Goal: Task Accomplishment & Management: Complete application form

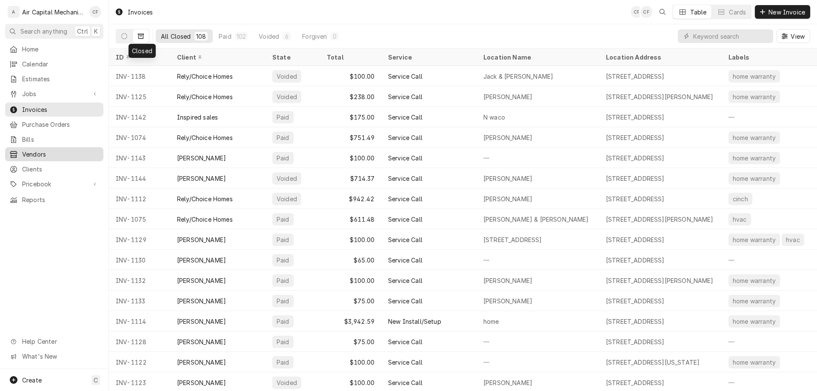
click at [57, 156] on link "Vendors" at bounding box center [54, 154] width 98 height 14
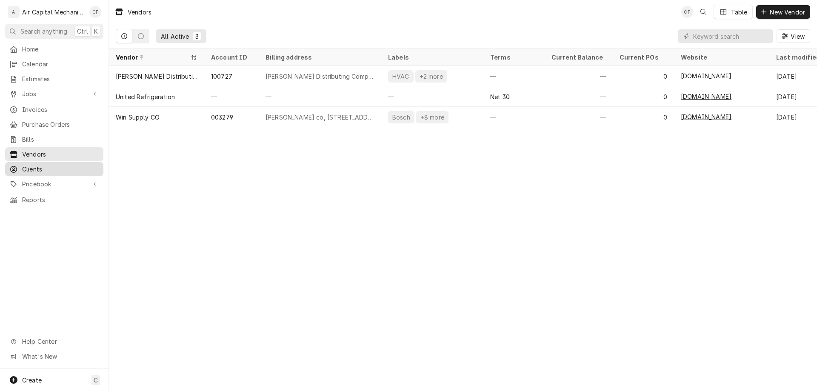
click at [38, 165] on span "Clients" at bounding box center [60, 169] width 77 height 9
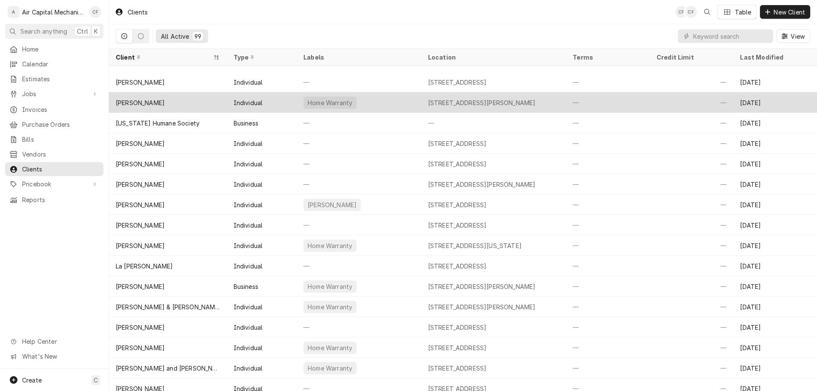
scroll to position [933, 0]
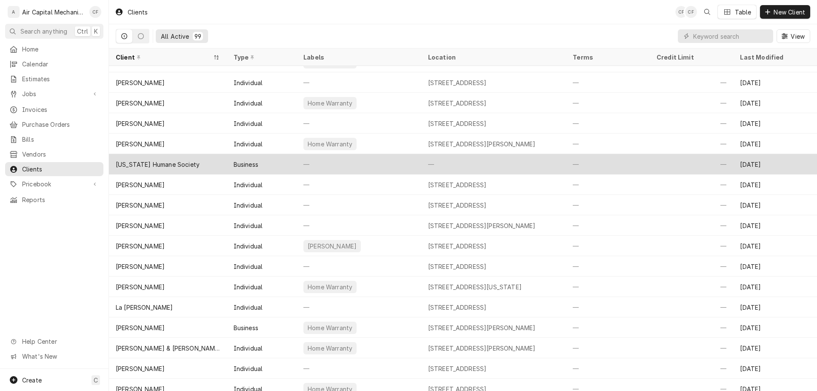
click at [184, 163] on div "[US_STATE] Humane Society" at bounding box center [158, 164] width 84 height 9
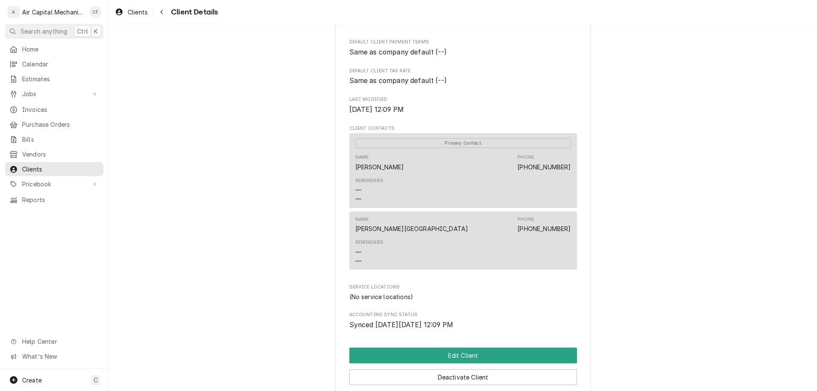
scroll to position [304, 0]
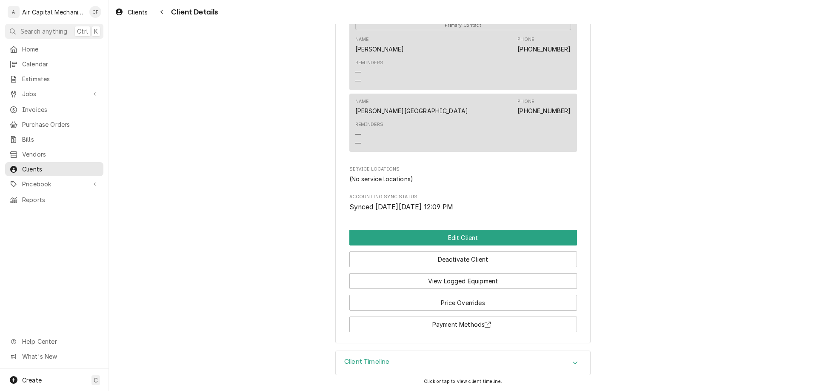
click at [546, 358] on div "Client Timeline" at bounding box center [463, 363] width 255 height 24
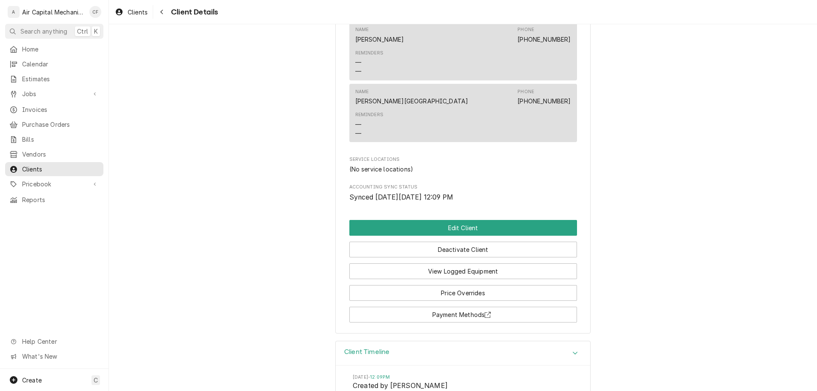
click at [481, 229] on div "Kansas Humane Society Client Type Business Industry Type Commercial Billing Add…" at bounding box center [462, 31] width 255 height 606
click at [479, 234] on button "Edit Client" at bounding box center [463, 228] width 228 height 16
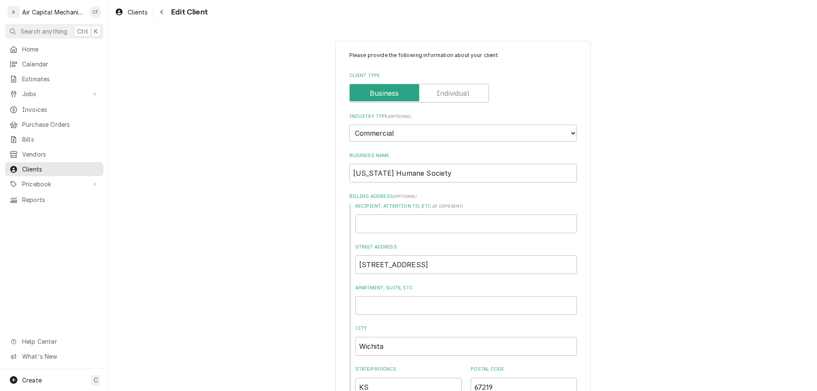
type textarea "x"
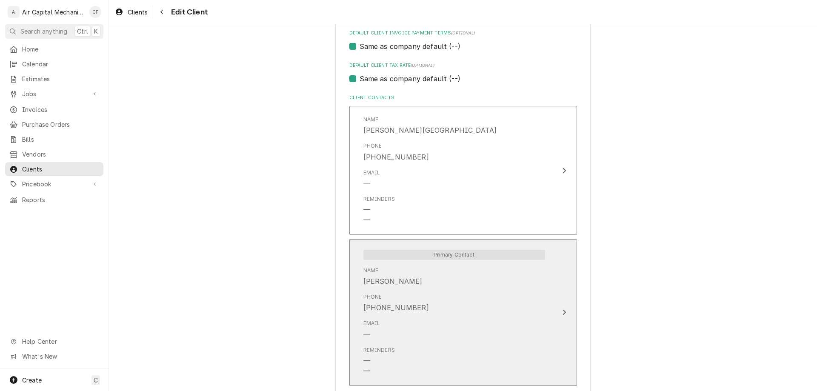
scroll to position [510, 0]
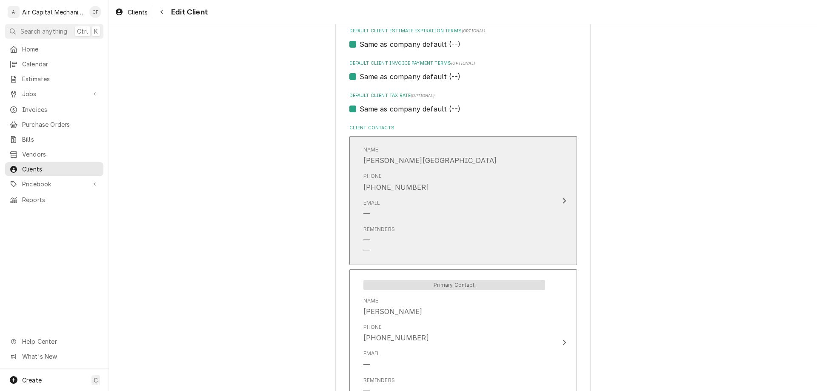
click at [438, 221] on div "Email —" at bounding box center [454, 209] width 182 height 26
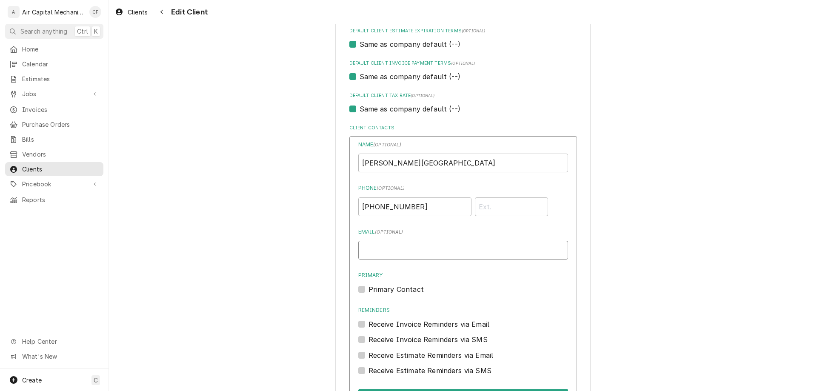
click at [442, 244] on input "Email ( optional )" at bounding box center [463, 250] width 210 height 19
click at [491, 260] on div "Name ( optional ) Shanna Ireland Phone ( optional ) (316) 220-8709 Email ( opti…" at bounding box center [463, 258] width 210 height 235
click at [487, 255] on input "Email ( optional )" at bounding box center [463, 250] width 210 height 19
type input "Sireland@kshumane.org"
click at [400, 289] on label "Primary Contact" at bounding box center [396, 289] width 55 height 10
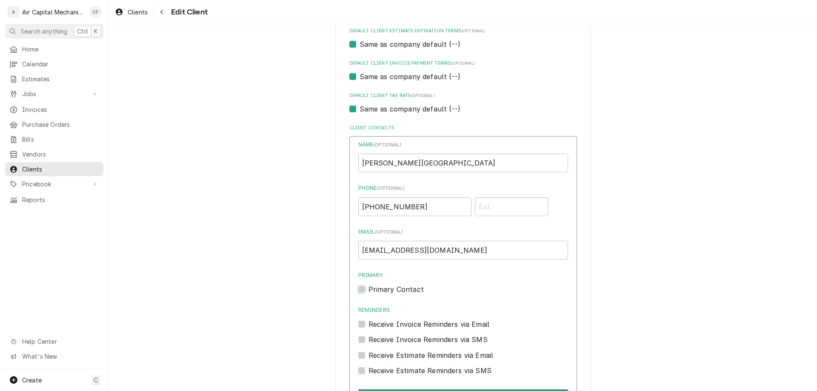
click at [400, 289] on input "Primary" at bounding box center [474, 293] width 210 height 19
checkbox input "true"
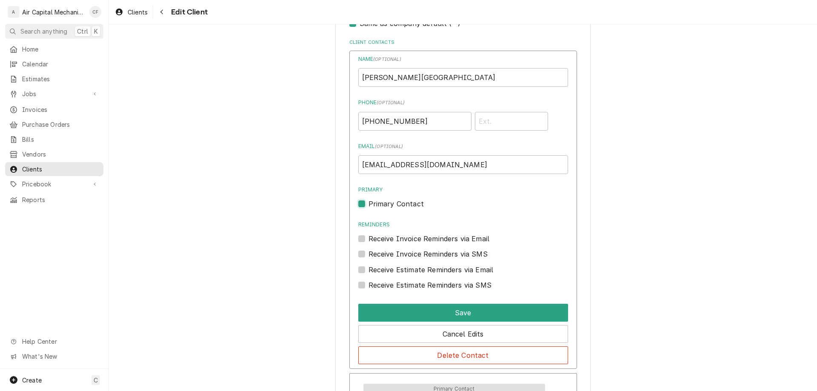
scroll to position [629, 0]
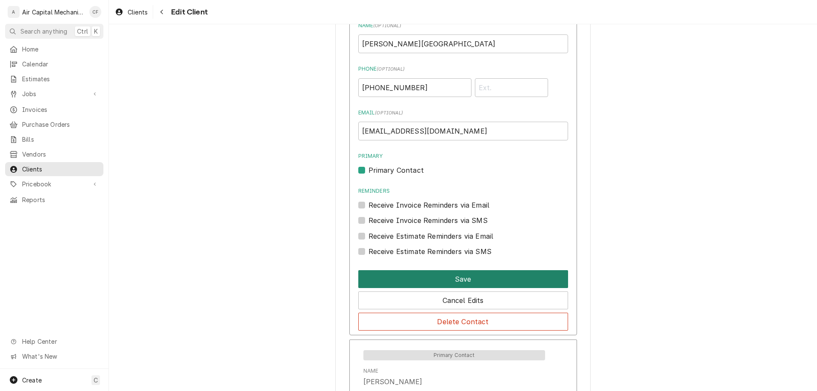
click at [526, 276] on button "Save" at bounding box center [463, 279] width 210 height 18
type textarea "x"
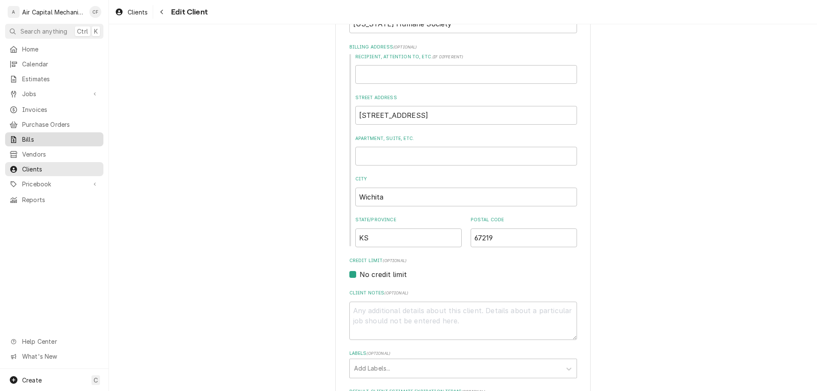
scroll to position [143, 0]
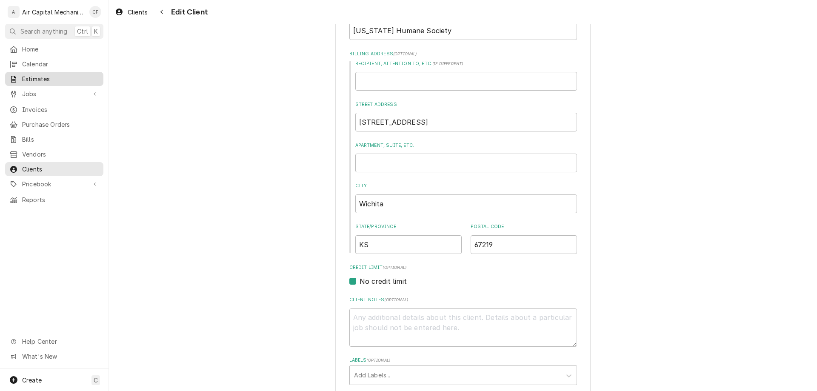
click at [66, 74] on span "Estimates" at bounding box center [60, 78] width 77 height 9
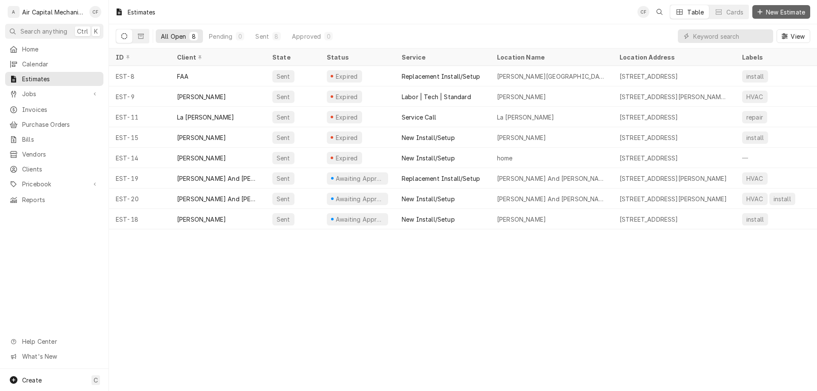
click at [798, 15] on span "New Estimate" at bounding box center [785, 12] width 43 height 9
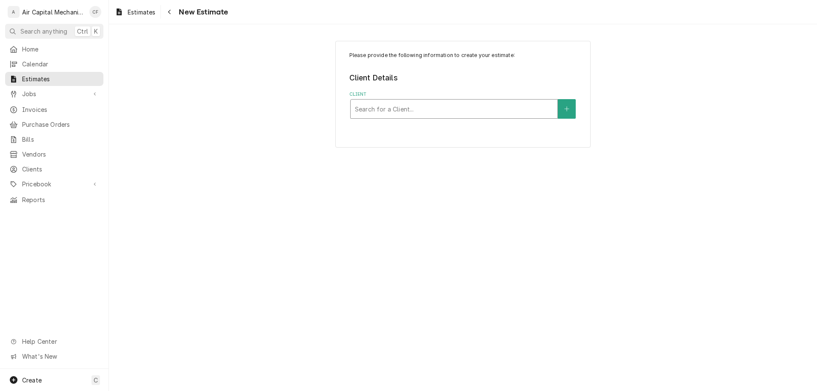
click at [429, 114] on div "Client" at bounding box center [454, 108] width 198 height 15
type input "[US_STATE]"
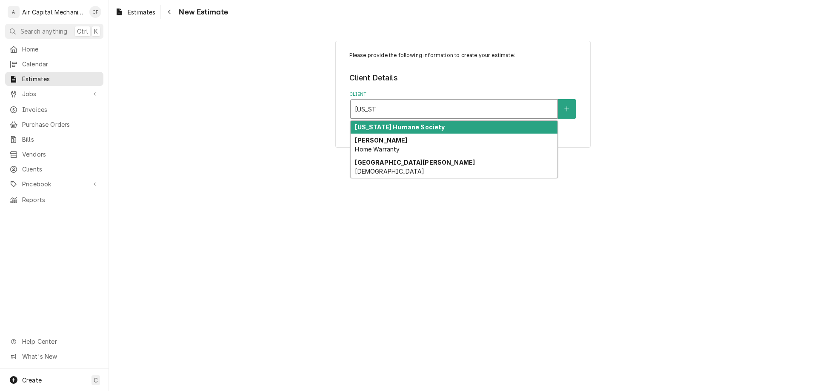
click at [435, 126] on div "[US_STATE] Humane Society" at bounding box center [454, 127] width 207 height 13
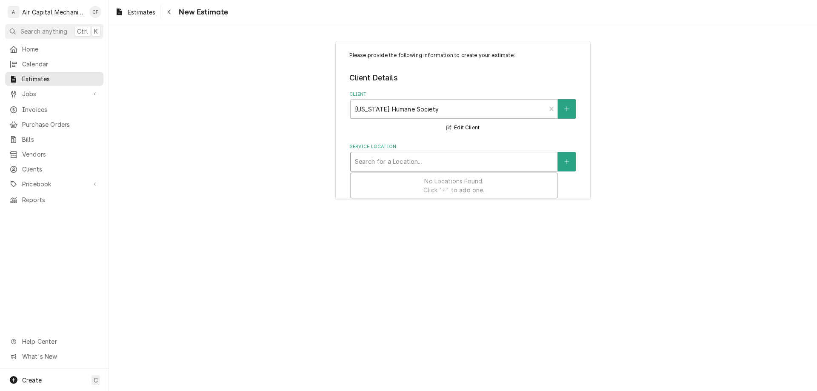
click at [431, 158] on div "Service Location" at bounding box center [454, 161] width 198 height 15
click at [570, 162] on button "Service Location" at bounding box center [567, 162] width 18 height 20
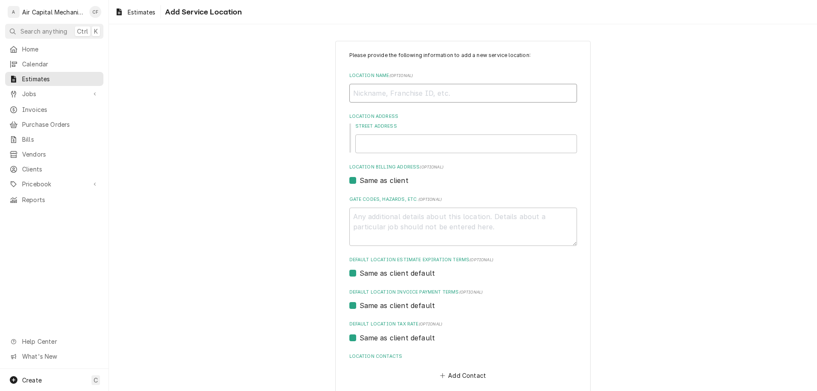
click at [409, 91] on input "Location Name ( optional )" at bounding box center [463, 93] width 228 height 19
click at [400, 100] on input "Location Name ( optional )" at bounding box center [463, 93] width 228 height 19
type textarea "x"
type input "k"
type textarea "x"
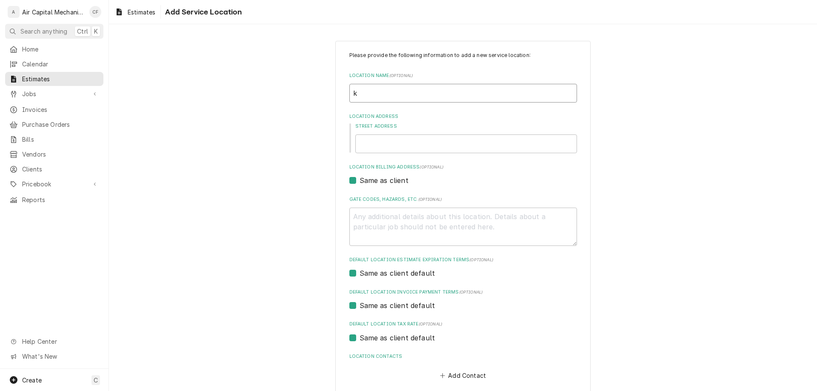
type input "ka"
type textarea "x"
type input "kan"
type textarea "x"
type input "ka"
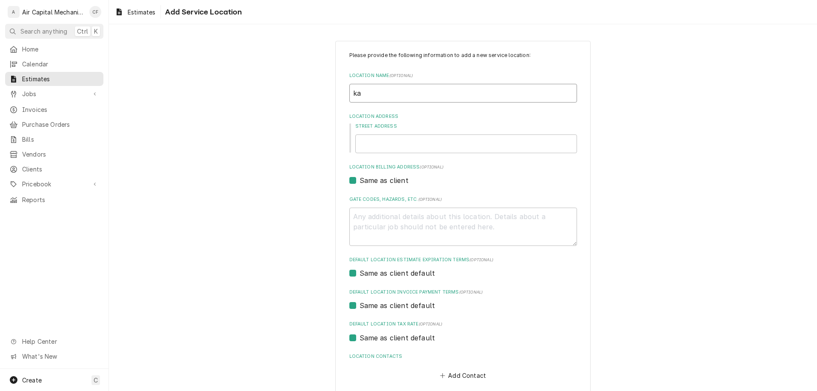
type textarea "x"
type input "k"
type textarea "x"
type input "k"
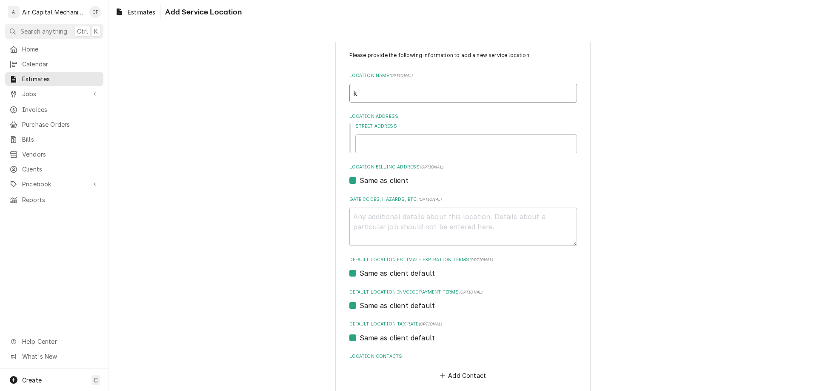
type textarea "x"
type input "kan"
type textarea "x"
type input "kans"
type textarea "x"
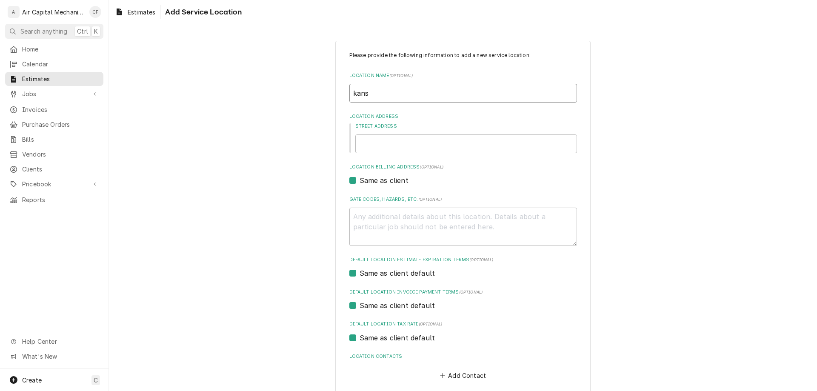
type input "kansa"
type textarea "x"
type input "[US_STATE]"
type textarea "x"
type input "[US_STATE]"
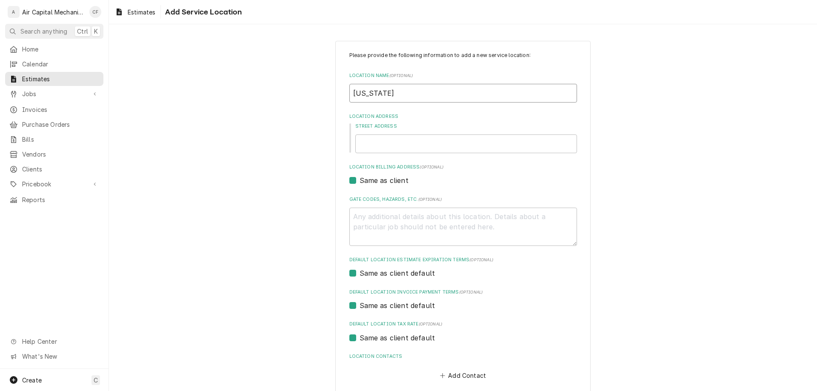
type textarea "x"
type input "[US_STATE] h"
type textarea "x"
type input "[US_STATE] hu"
type textarea "x"
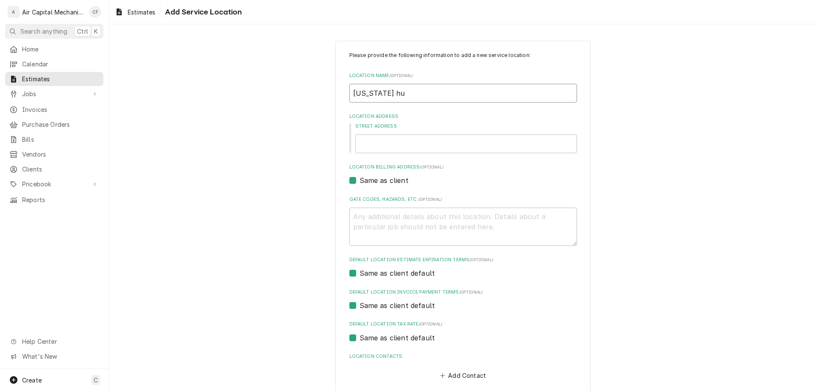
type input "[US_STATE] hum"
type textarea "x"
type input "[US_STATE] huma"
type textarea "x"
type input "[US_STATE] human"
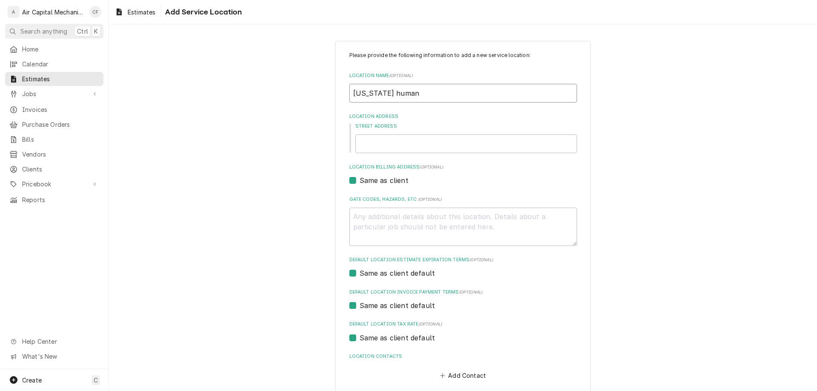
type textarea "x"
type input "[US_STATE] humane"
type textarea "x"
type input "[US_STATE] humane"
type textarea "x"
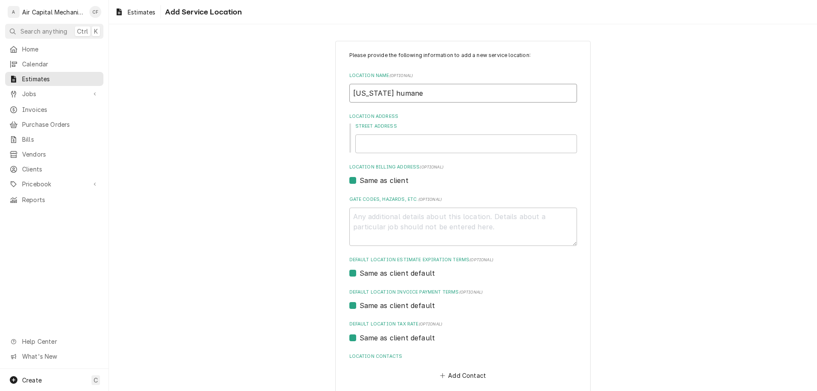
type input "[US_STATE] humane s"
type textarea "x"
type input "[US_STATE] humane so"
type textarea "x"
type input "[US_STATE] humane soc"
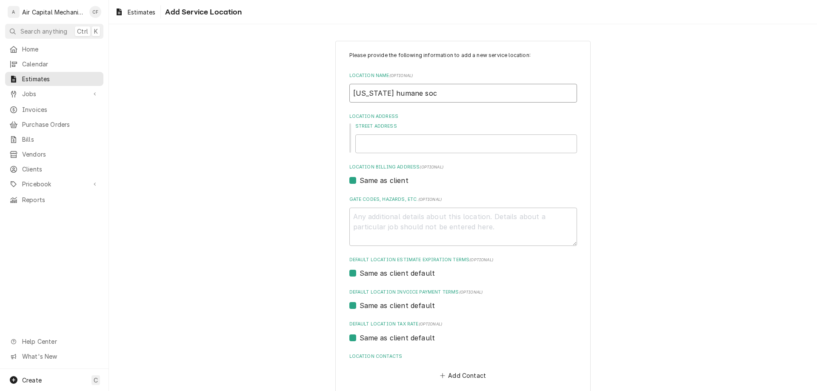
type textarea "x"
type input "[US_STATE] humane soci"
type textarea "x"
type input "[US_STATE] humane socie"
type textarea "x"
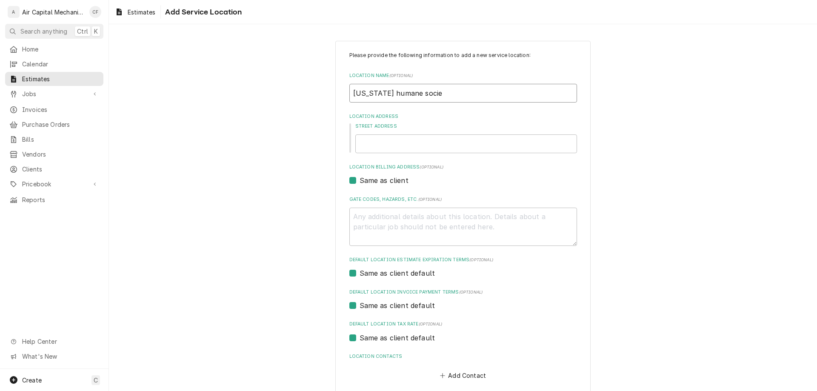
type input "[US_STATE] humane societ"
type textarea "x"
type input "[US_STATE] humane society"
type textarea "x"
type input "[US_STATE] humane society"
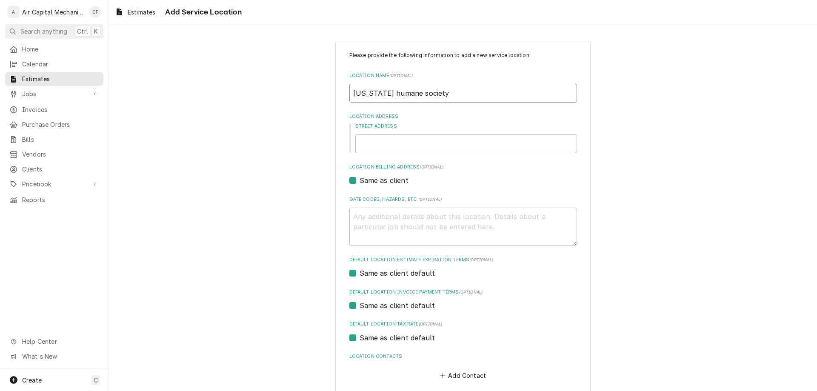
type textarea "x"
type input "[US_STATE] humane society"
type textarea "x"
type input "[US_STATE] humane society,"
type textarea "x"
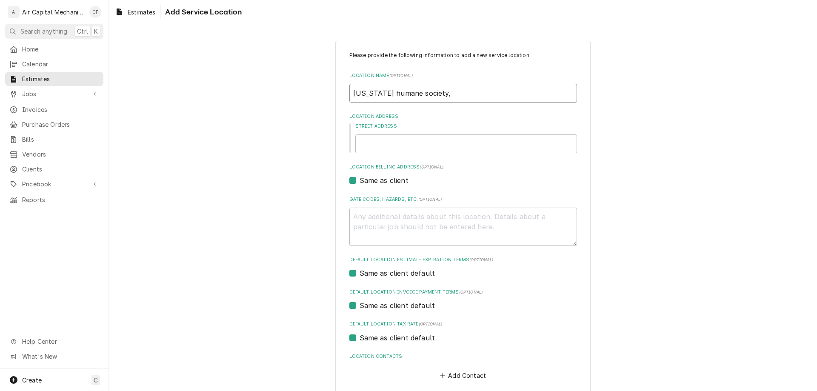
type input "[US_STATE] humane society,"
type textarea "x"
type input "[US_STATE] humane society,"
type textarea "x"
type input "[US_STATE] humane society"
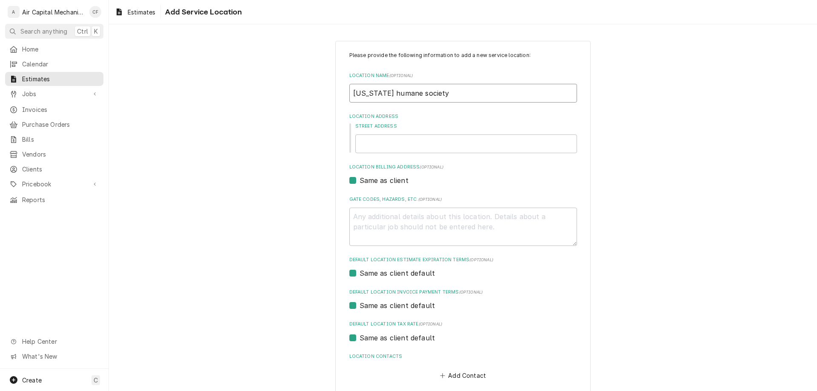
type textarea "x"
type input "[US_STATE] humane"
type textarea "x"
type input "[US_STATE]"
type textarea "x"
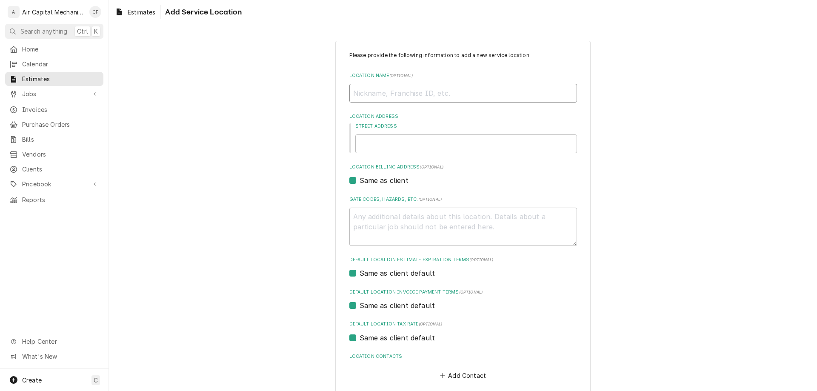
type textarea "x"
type input "W"
type textarea "x"
type input "Wi"
type textarea "x"
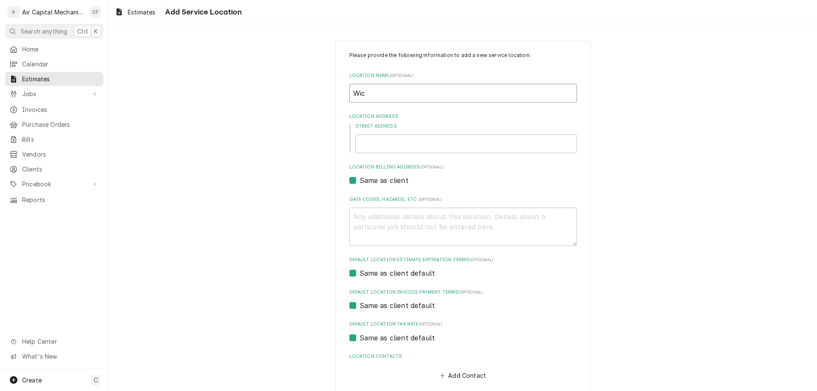
type input "Wich"
type textarea "x"
type input "Wichi"
type textarea "x"
type input "Wichit"
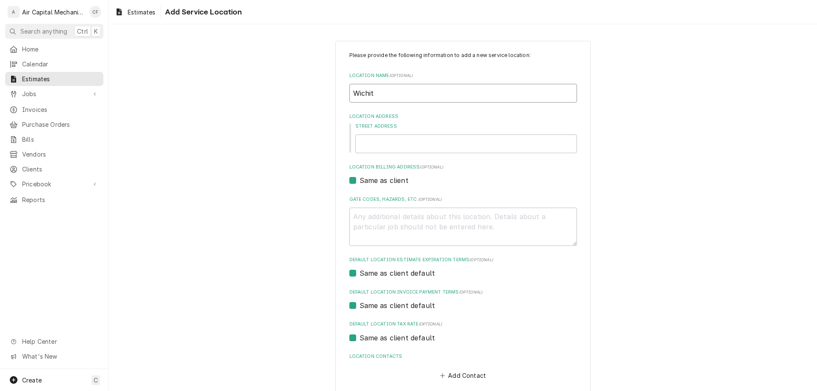
type textarea "x"
type input "Wichit"
type textarea "x"
type input "Wichit a"
type textarea "x"
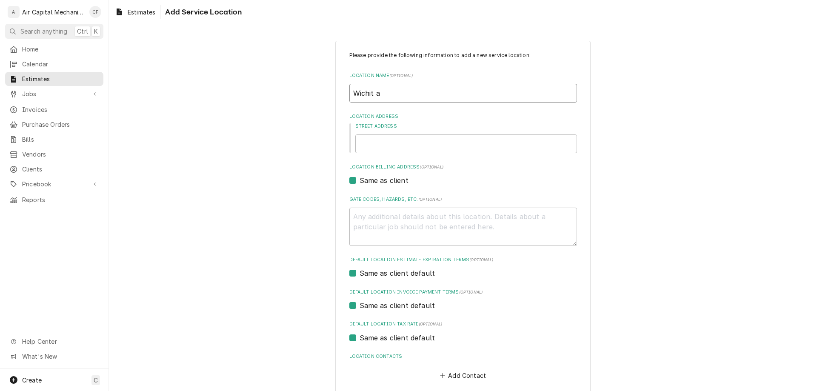
type input "Wichit"
type textarea "x"
type input "Wichit"
type textarea "x"
type input "Wichita"
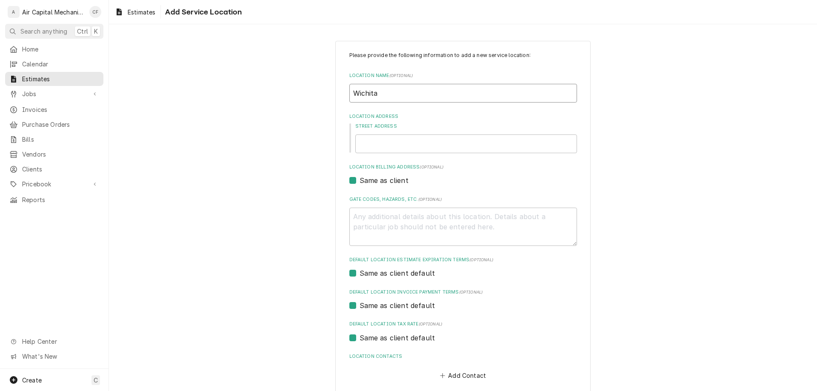
type textarea "x"
type input "Wichita"
type textarea "x"
type input "Wichita K"
type textarea "x"
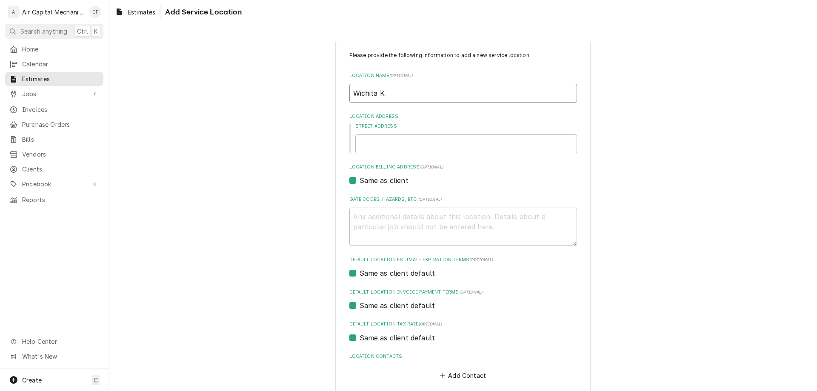
type input "Wichita KS"
type textarea "x"
type input "Wichita KS"
type textarea "x"
type input "Wichita KS"
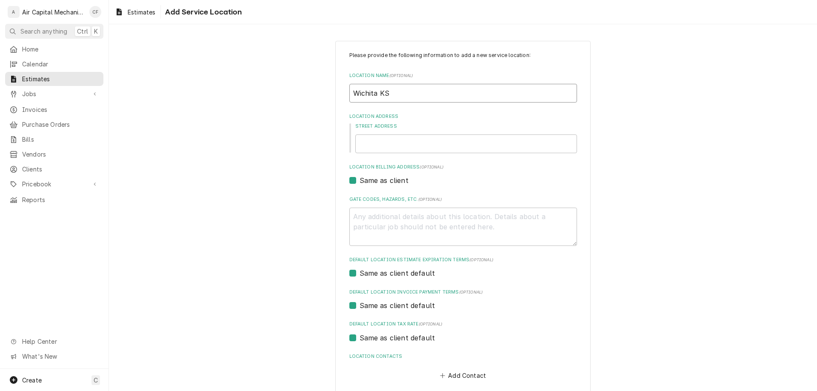
type textarea "x"
type input "Wichita K"
type textarea "x"
type input "Wichita"
type textarea "x"
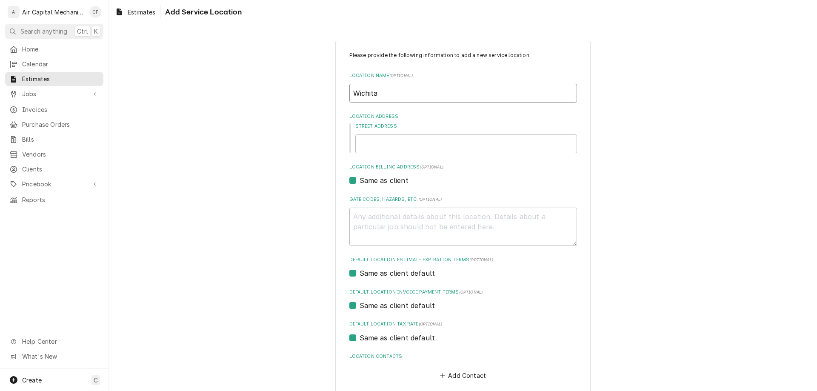
type input "Wichita"
type textarea "x"
type input "Wichita"
type textarea "x"
type input "Wichita C"
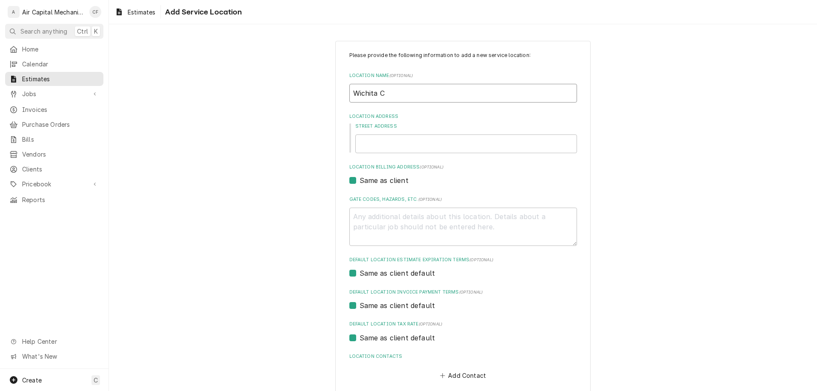
type textarea "x"
type input "Wichita Ca"
type textarea "x"
type input "Wichita Cam"
type textarea "x"
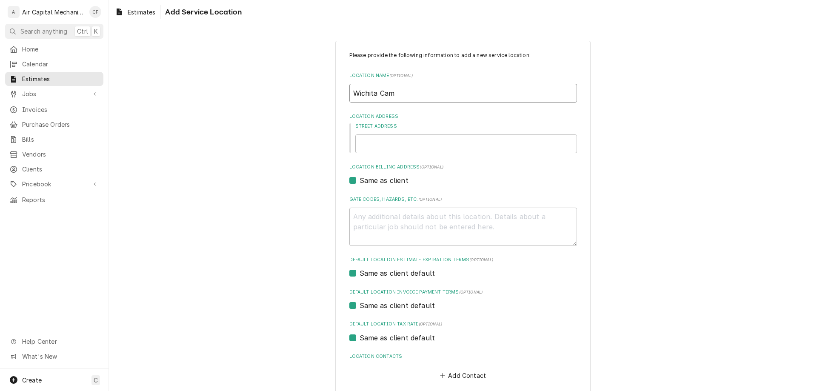
type input "Wichita Camp"
type textarea "x"
type input "Wichita Campu"
type textarea "x"
type input "[GEOGRAPHIC_DATA]"
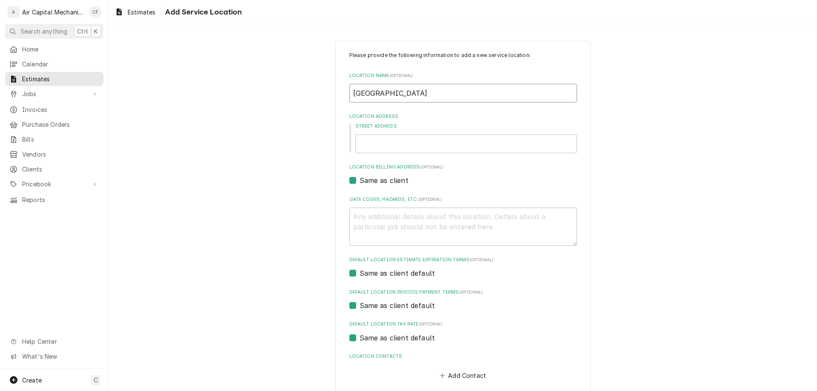
type textarea "x"
type input "[GEOGRAPHIC_DATA]"
click at [390, 158] on div "Please provide the following information to add a new service location: Locatio…" at bounding box center [463, 216] width 228 height 330
click at [393, 144] on input "Street Address" at bounding box center [466, 143] width 222 height 19
click at [379, 144] on input "Street Address" at bounding box center [466, 143] width 222 height 19
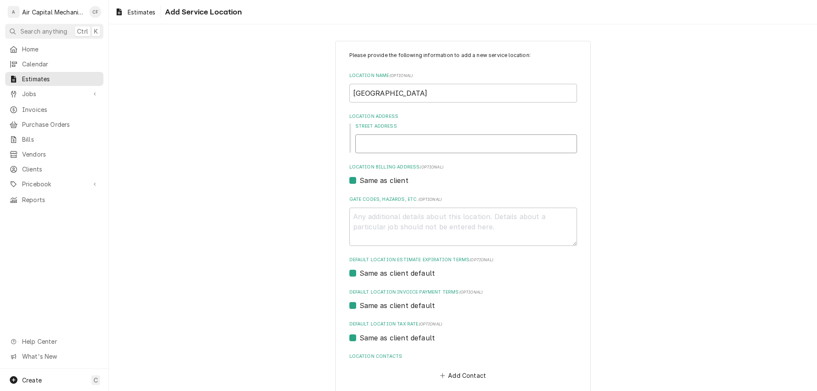
type textarea "x"
type input "3"
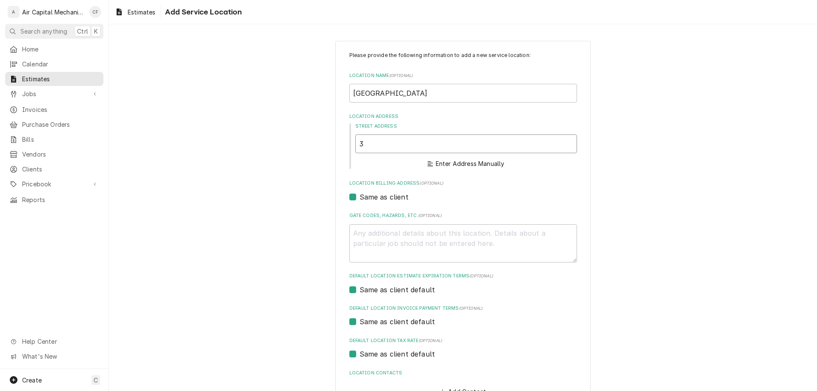
type textarea "x"
type input "33"
type textarea "x"
type input "331"
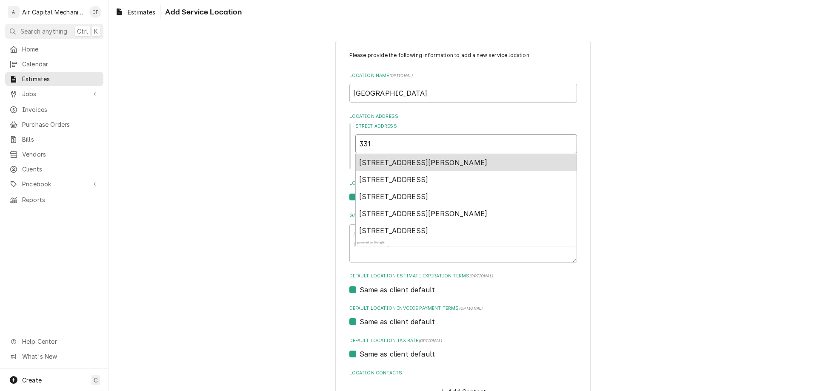
type textarea "x"
type input "3313"
type textarea "x"
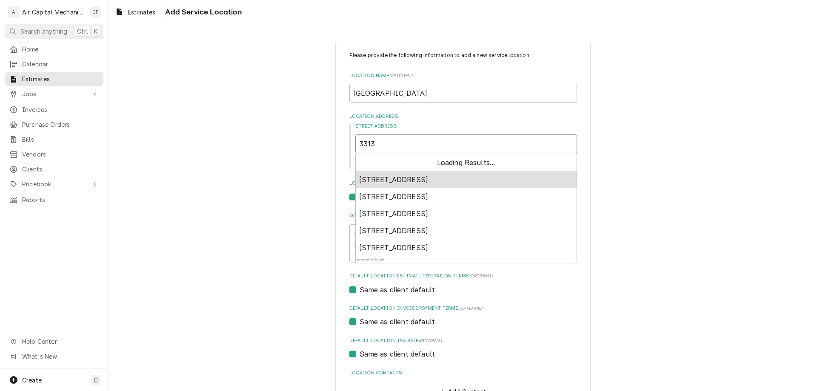
type input "3313 b"
type textarea "x"
type input "3313 bn"
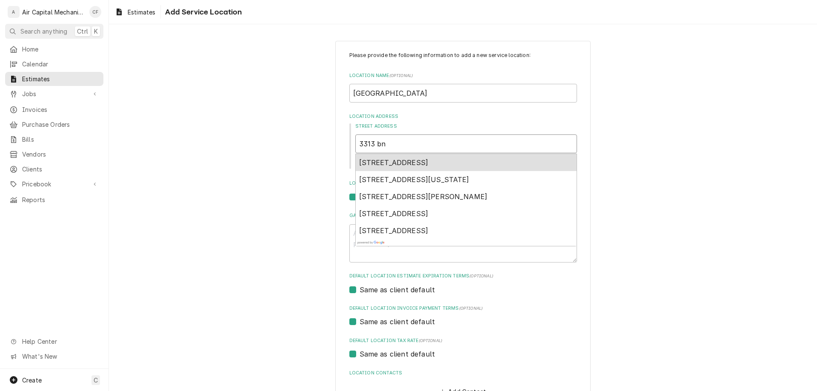
type textarea "x"
type input "3313 b"
type textarea "x"
type input "3313"
type textarea "x"
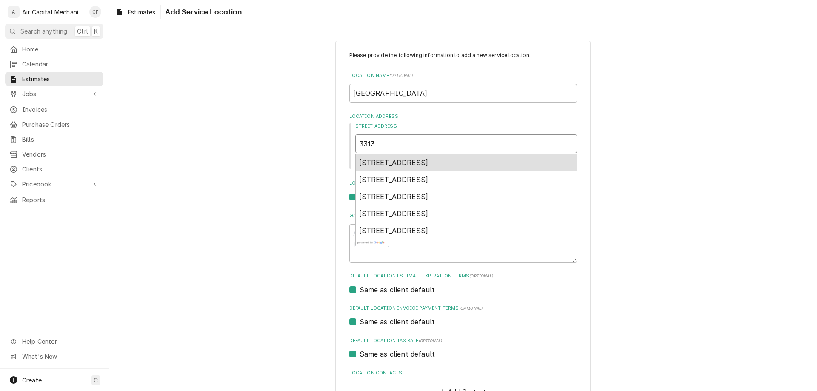
type input "3313 N"
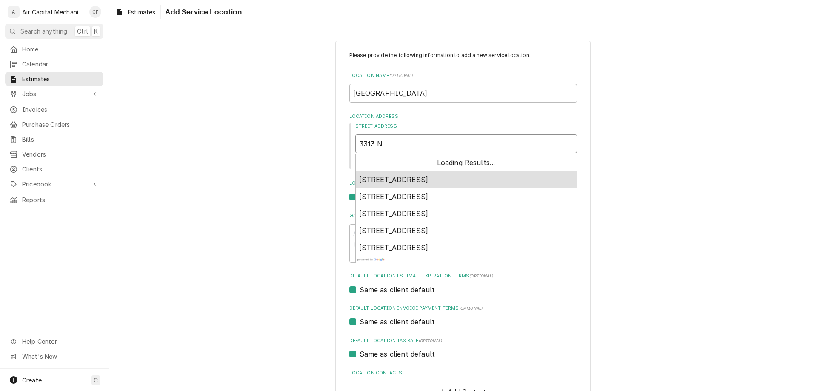
type textarea "x"
type input "3313 N"
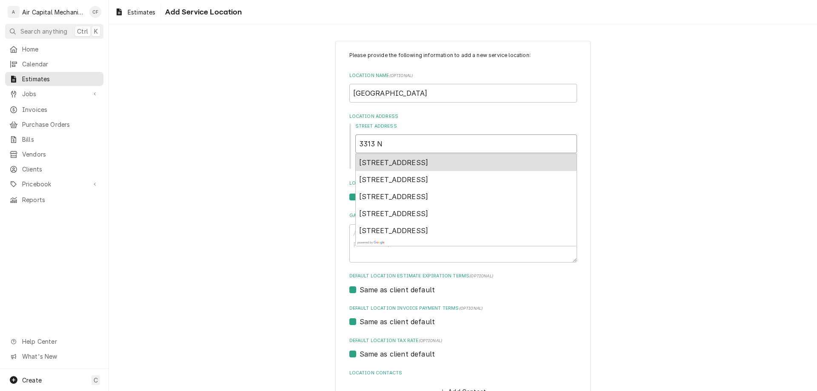
type textarea "x"
type input "3313 N h"
click at [395, 162] on span "[STREET_ADDRESS]" at bounding box center [393, 162] width 69 height 9
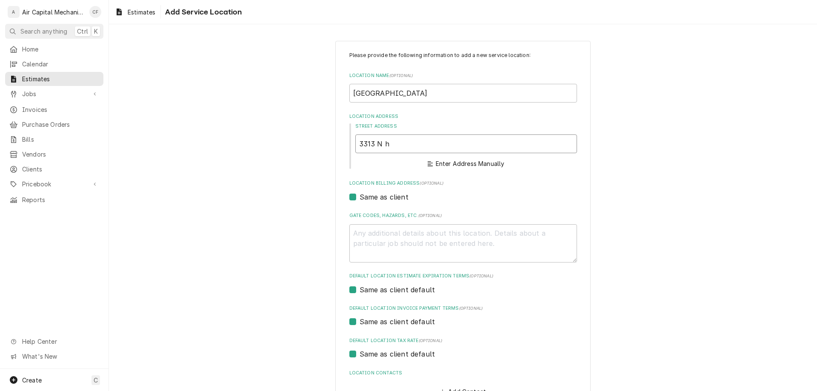
type textarea "x"
type input "[STREET_ADDRESS]"
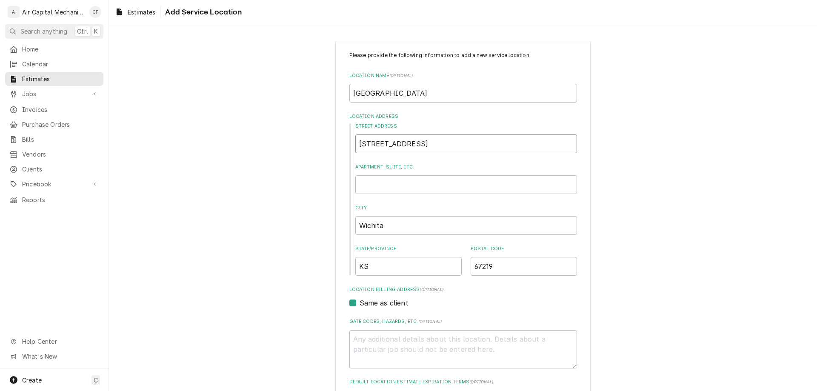
type textarea "x"
type input "[STREET_ADDRESS]"
click at [400, 187] on input "Apartment, Suite, etc." at bounding box center [466, 184] width 222 height 19
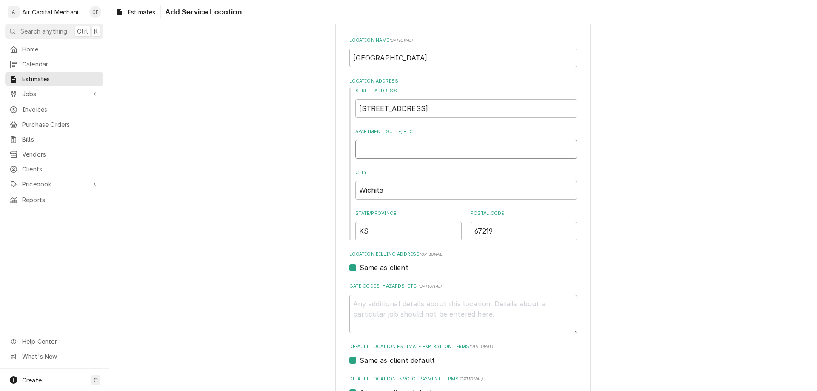
scroll to position [72, 0]
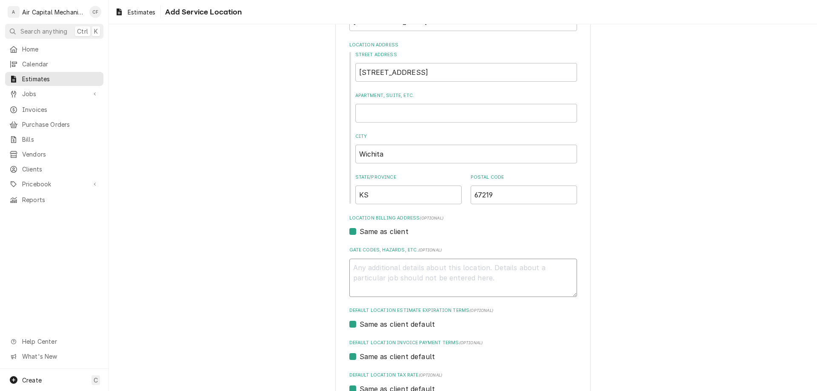
click at [404, 286] on textarea "Gate Codes, Hazards, etc. ( optional )" at bounding box center [463, 278] width 228 height 38
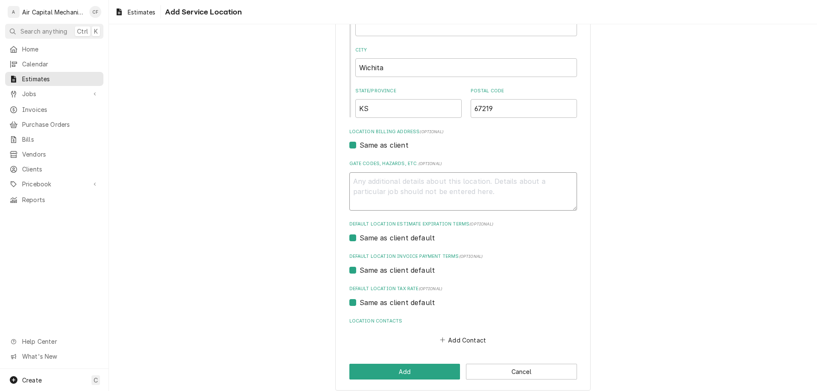
scroll to position [165, 0]
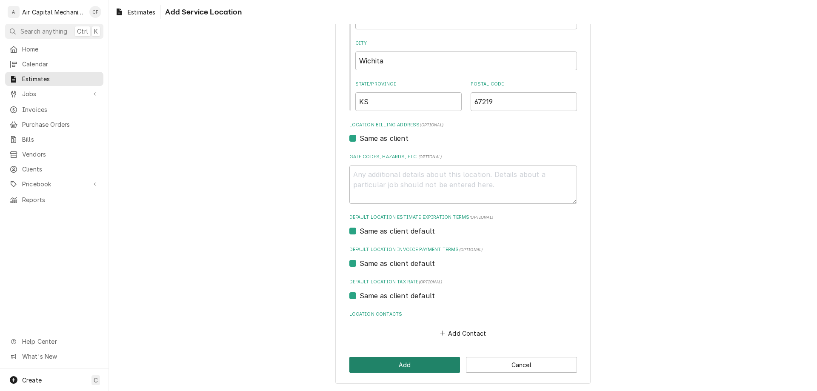
click at [415, 359] on button "Add" at bounding box center [404, 365] width 111 height 16
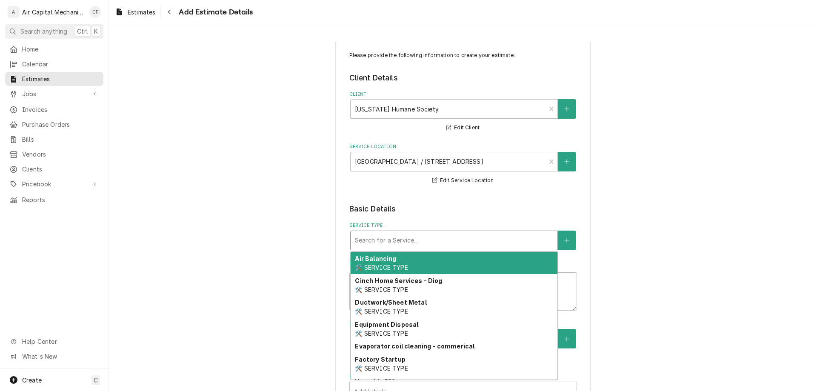
click at [378, 245] on div "Service Type" at bounding box center [454, 240] width 198 height 15
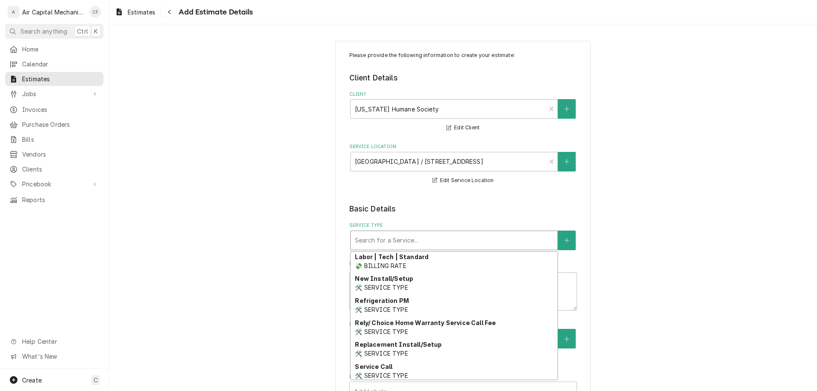
scroll to position [303, 0]
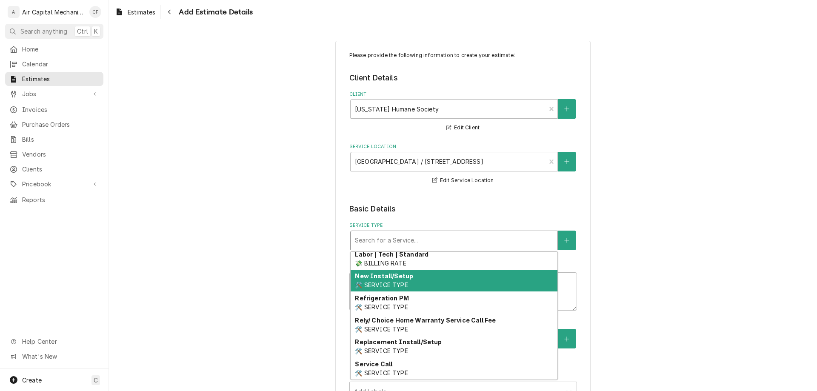
click at [499, 282] on div "New Install/Setup 🛠️ SERVICE TYPE" at bounding box center [454, 281] width 207 height 22
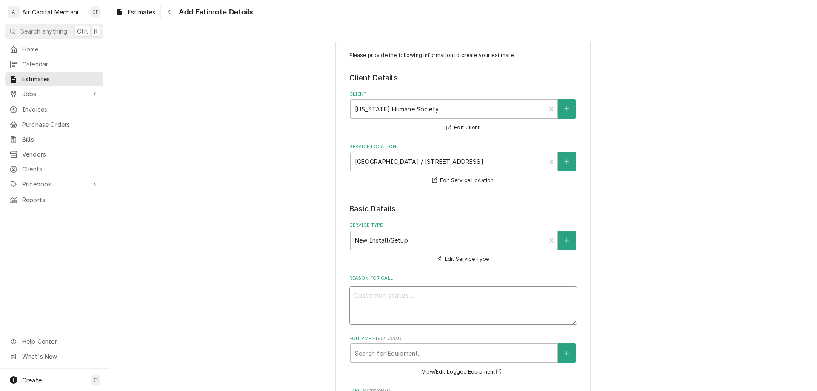
click at [421, 310] on textarea "Reason For Call" at bounding box center [463, 305] width 228 height 38
type textarea "x"
type textarea "i"
type textarea "x"
type textarea "ins"
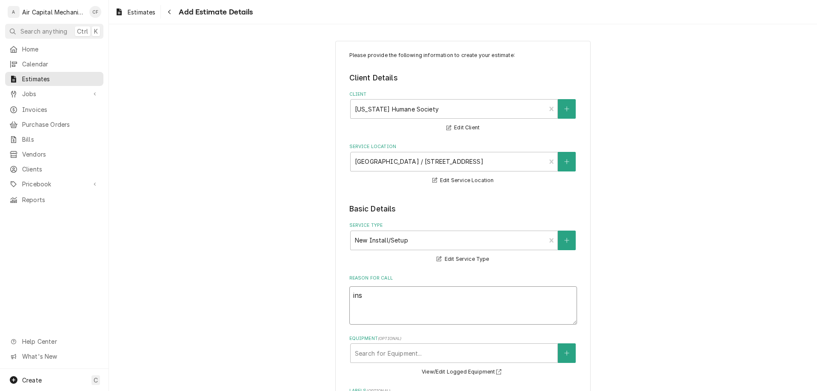
type textarea "x"
type textarea "inst"
type textarea "x"
type textarea "insta"
type textarea "x"
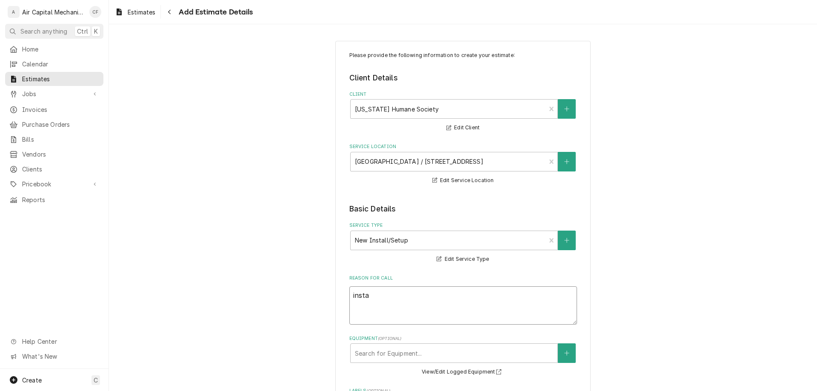
type textarea "instal"
type textarea "x"
type textarea "install"
type textarea "x"
type textarea "install"
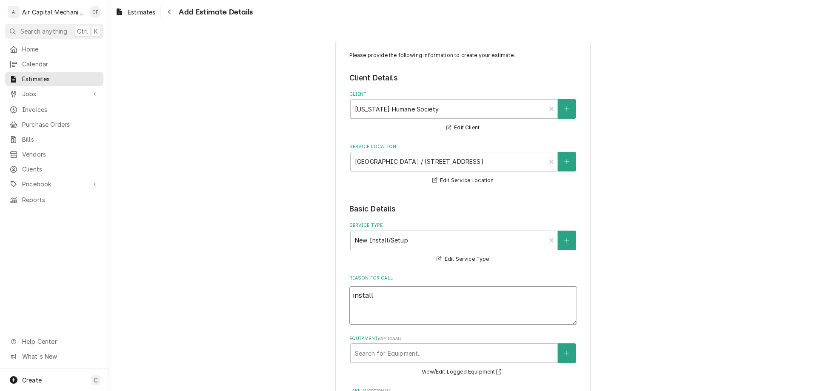
type textarea "x"
type textarea "install n"
type textarea "x"
type textarea "install ne"
type textarea "x"
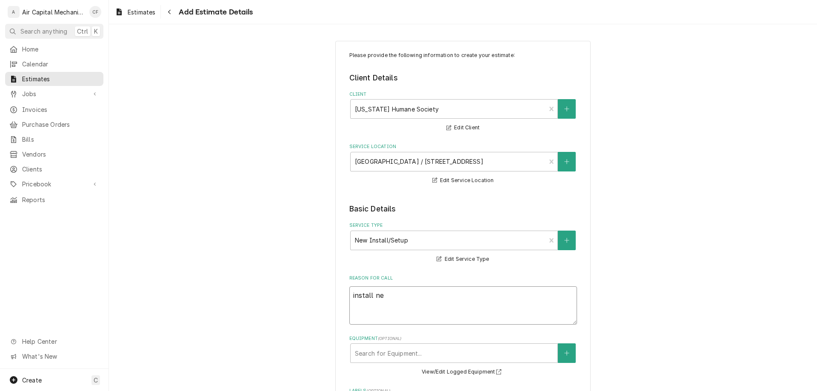
type textarea "install new"
type textarea "x"
type textarea "install new"
type textarea "x"
type textarea "install new v"
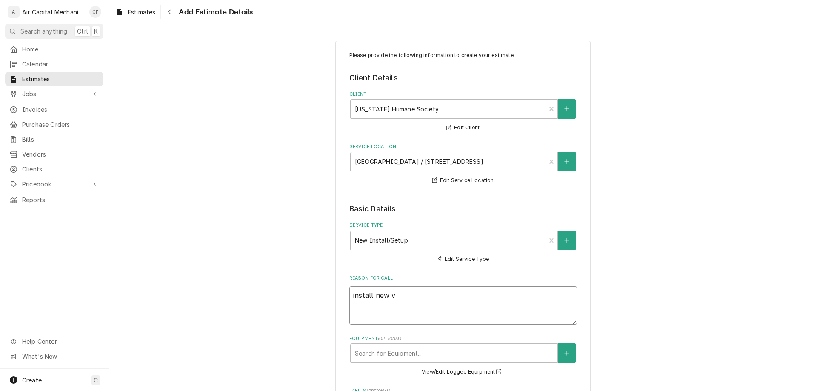
type textarea "x"
type textarea "install new ve"
type textarea "x"
type textarea "install new ven"
type textarea "x"
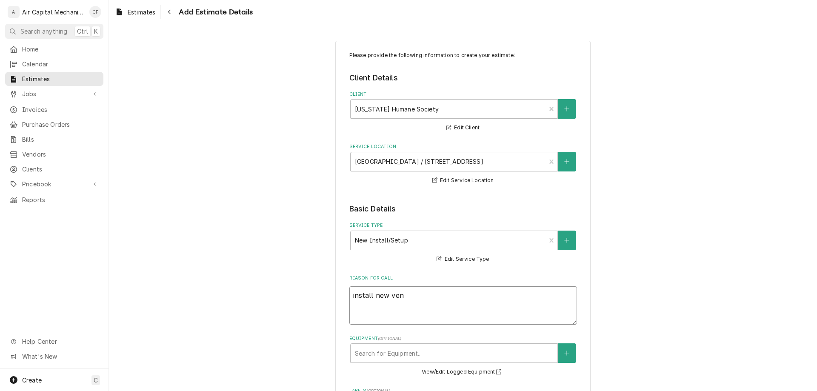
type textarea "install new vent"
type textarea "x"
type textarea "install new venti"
type textarea "x"
type textarea "install new venting"
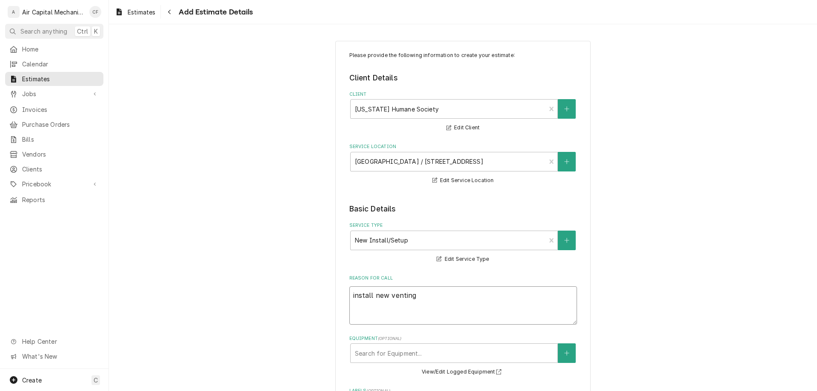
type textarea "x"
type textarea "install new venting"
type textarea "x"
type textarea "install new venting d"
type textarea "x"
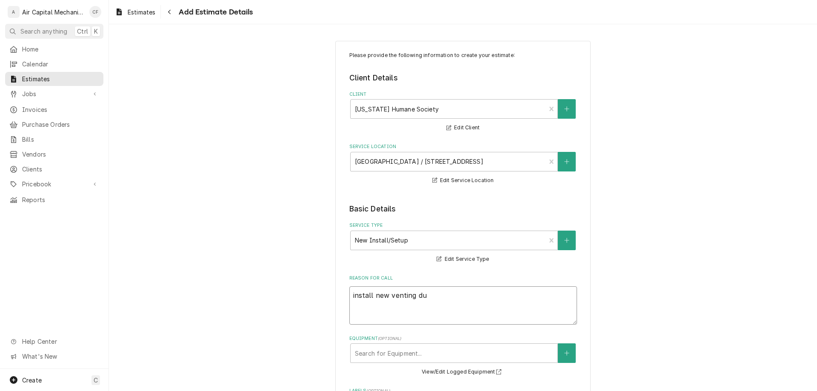
type textarea "install new venting duc"
type textarea "x"
type textarea "install new venting duct"
type textarea "x"
type textarea "install new venting ducti"
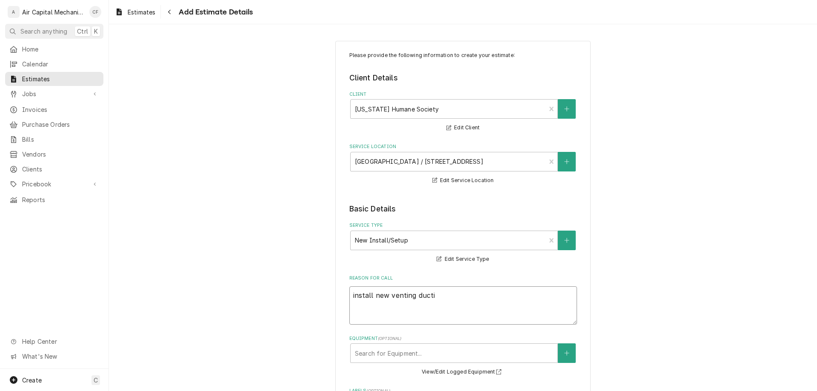
type textarea "x"
type textarea "install new venting ductin"
type textarea "x"
type textarea "install new venting ducti"
type textarea "x"
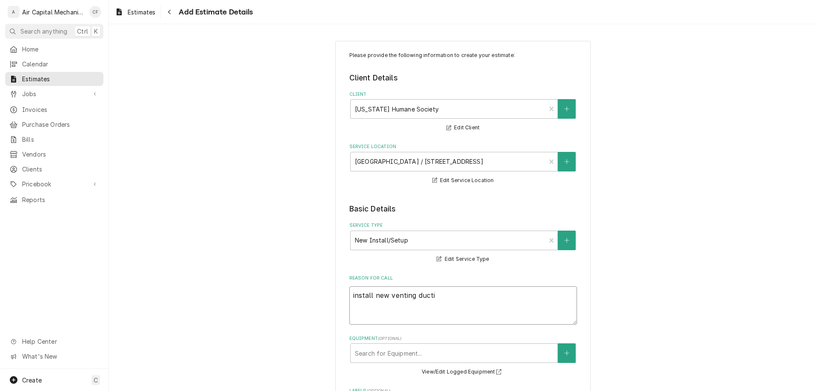
type textarea "install new venting duct"
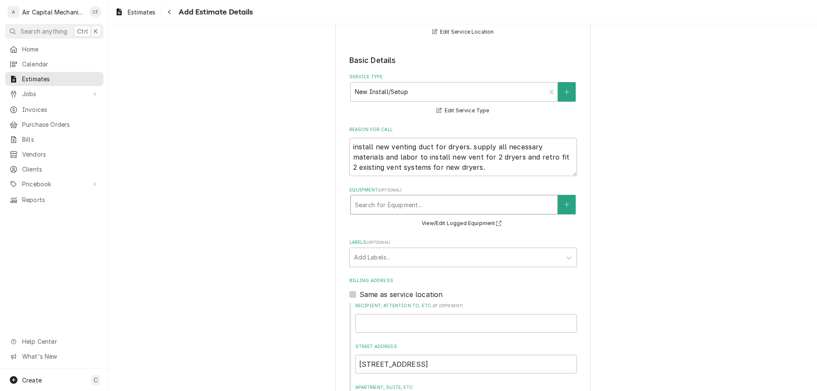
scroll to position [163, 0]
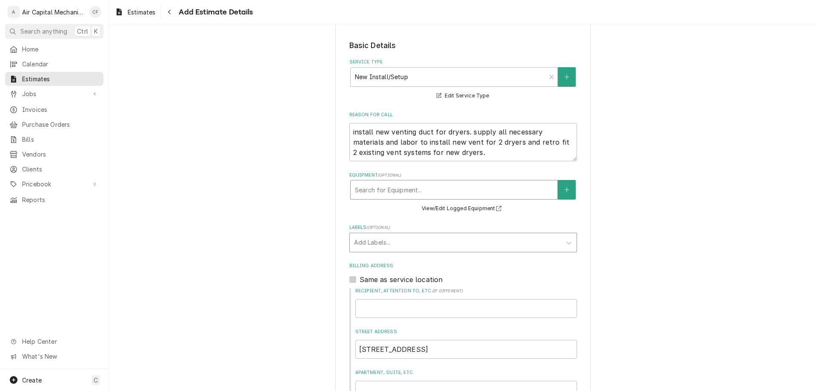
click at [410, 237] on div "Labels" at bounding box center [455, 242] width 203 height 15
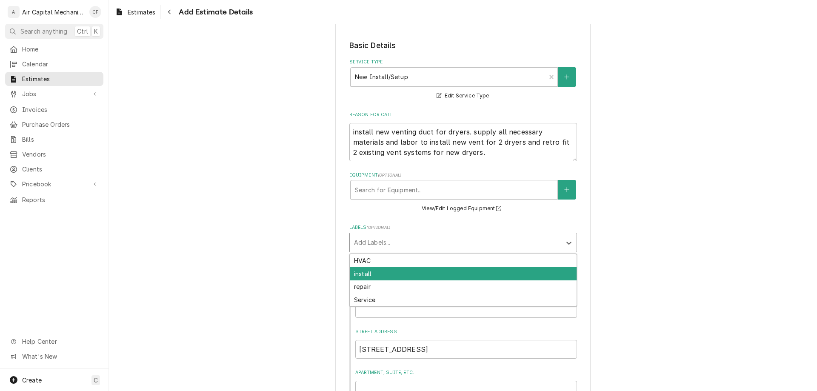
click at [418, 279] on div "install" at bounding box center [463, 273] width 227 height 13
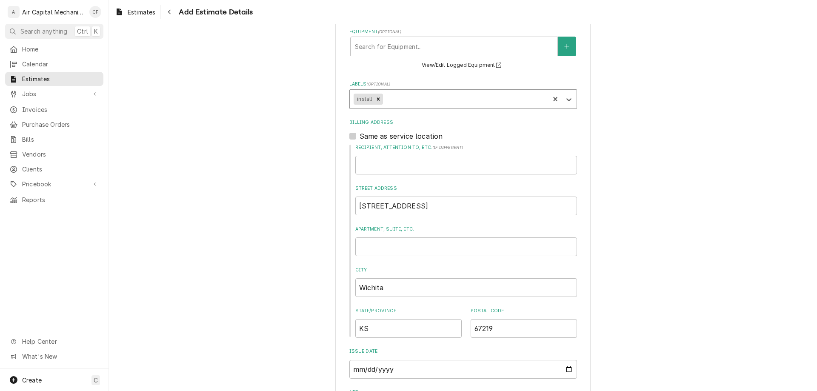
scroll to position [317, 0]
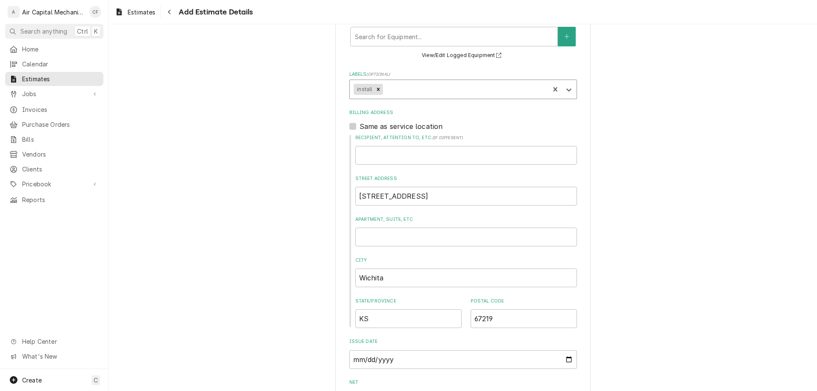
click at [386, 129] on label "Same as service location" at bounding box center [401, 126] width 83 height 10
click at [386, 129] on input "Same as service location" at bounding box center [474, 130] width 228 height 19
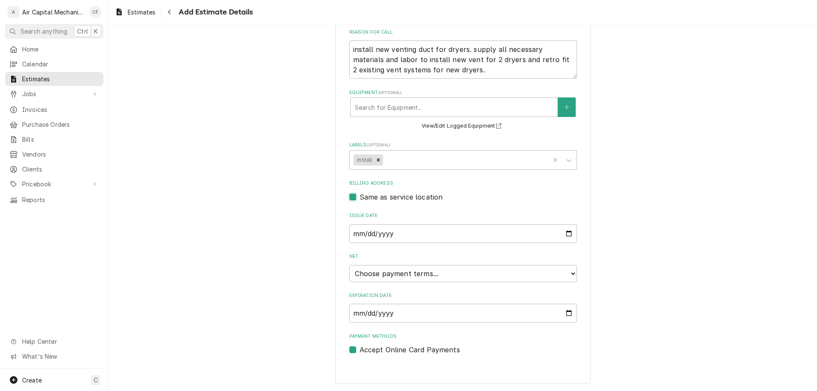
scroll to position [246, 0]
click at [398, 236] on input "[DATE]" at bounding box center [463, 233] width 228 height 19
click at [401, 264] on div "Net Choose payment terms... Same Day Net 7 Net 14 Net 21 Net 30 Net 45 Net 60 N…" at bounding box center [463, 267] width 228 height 29
click at [410, 319] on input "[DATE]" at bounding box center [463, 313] width 228 height 19
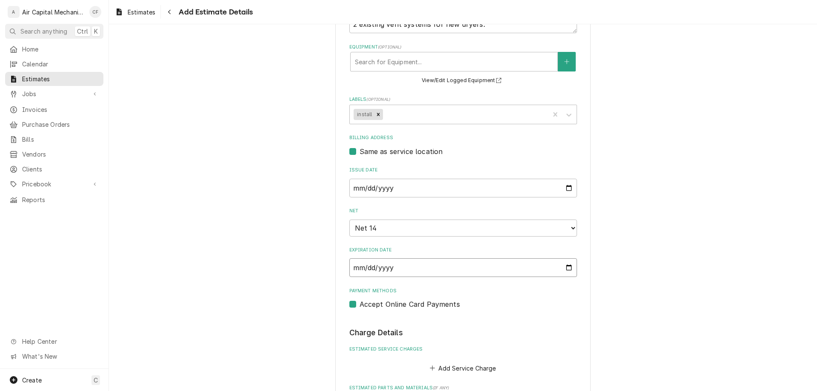
scroll to position [304, 0]
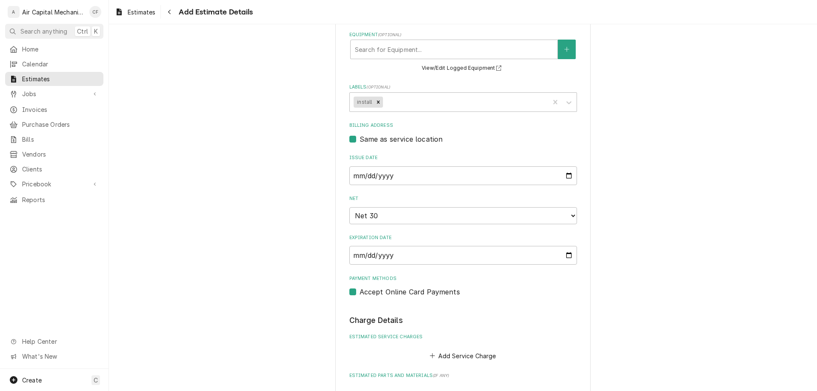
click at [409, 297] on label "Accept Online Card Payments" at bounding box center [410, 292] width 100 height 10
click at [409, 297] on input "Payment Methods" at bounding box center [474, 296] width 228 height 19
click at [409, 297] on label "Accept Online Card Payments" at bounding box center [410, 292] width 100 height 10
click at [409, 297] on input "Payment Methods" at bounding box center [474, 296] width 228 height 19
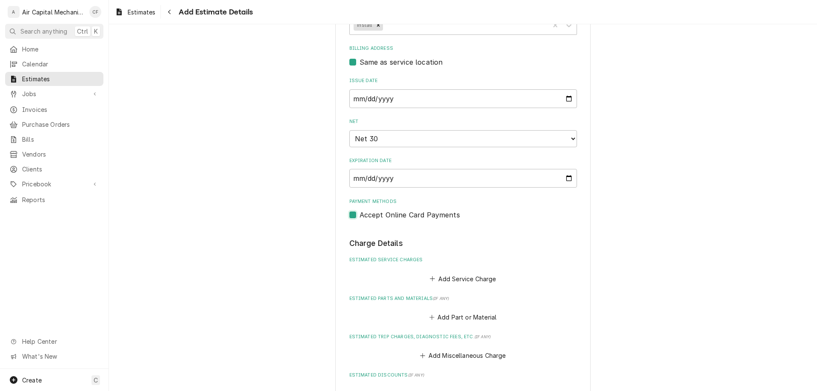
scroll to position [392, 0]
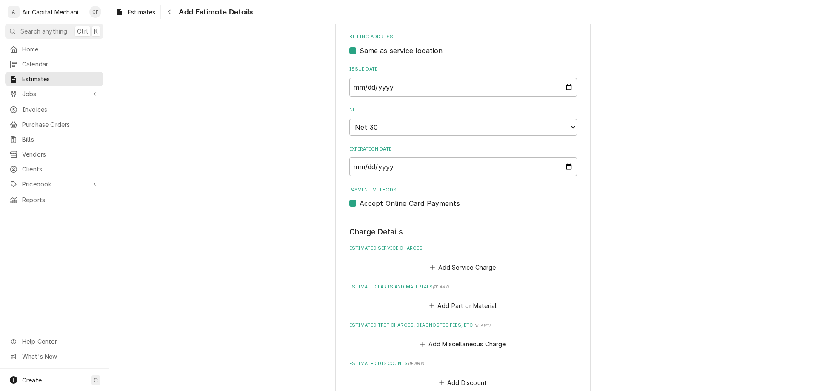
click at [413, 201] on label "Accept Online Card Payments" at bounding box center [410, 203] width 100 height 10
click at [413, 201] on input "Payment Methods" at bounding box center [474, 207] width 228 height 19
click at [432, 260] on div "Add Service Charge" at bounding box center [463, 265] width 228 height 17
click at [434, 268] on button "Add Service Charge" at bounding box center [463, 267] width 69 height 12
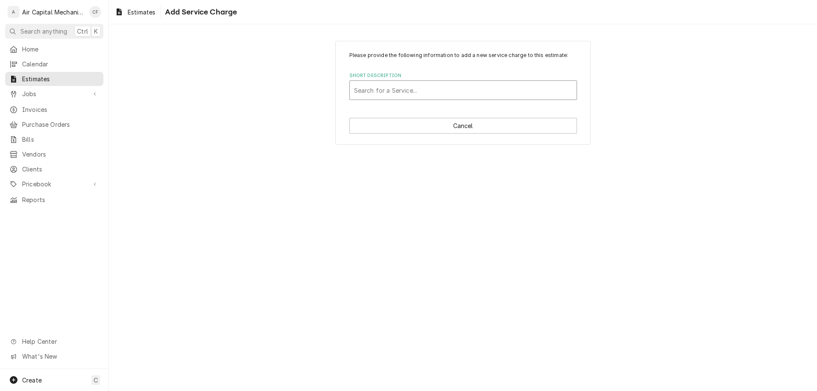
click at [460, 92] on div "Short Description" at bounding box center [463, 90] width 218 height 15
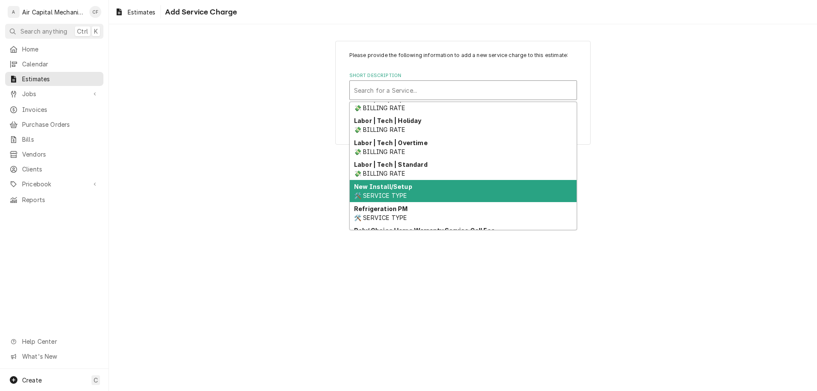
scroll to position [236, 0]
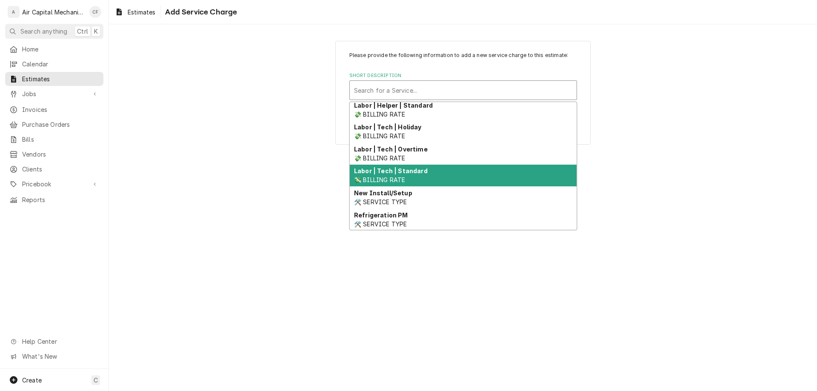
click at [415, 169] on strong "Labor | Tech | Standard" at bounding box center [391, 170] width 74 height 7
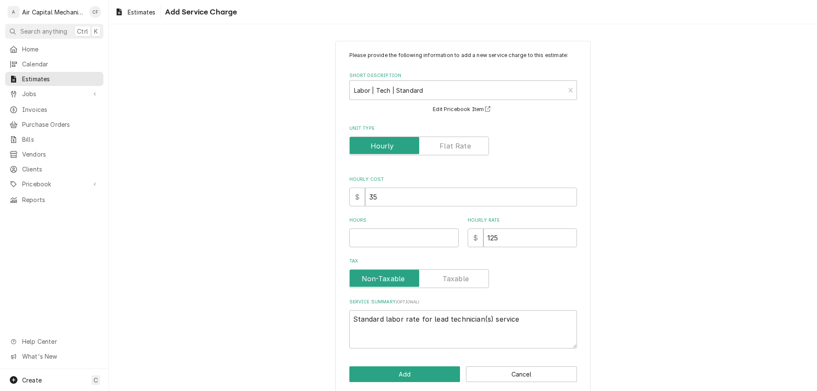
click at [457, 143] on label "Unit Type" at bounding box center [419, 146] width 140 height 19
click at [457, 143] on input "Unit Type" at bounding box center [419, 146] width 132 height 19
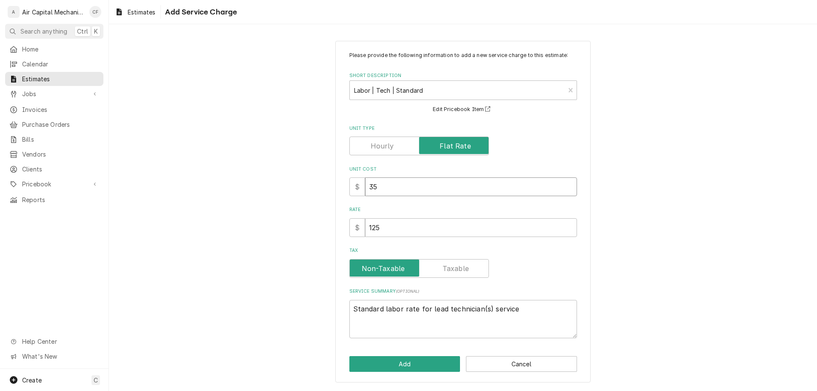
click at [458, 178] on input "35" at bounding box center [471, 186] width 212 height 19
drag, startPoint x: 457, startPoint y: 226, endPoint x: 389, endPoint y: 221, distance: 67.9
click at [389, 221] on input "125" at bounding box center [471, 227] width 212 height 19
click at [418, 183] on input "35" at bounding box center [471, 186] width 212 height 19
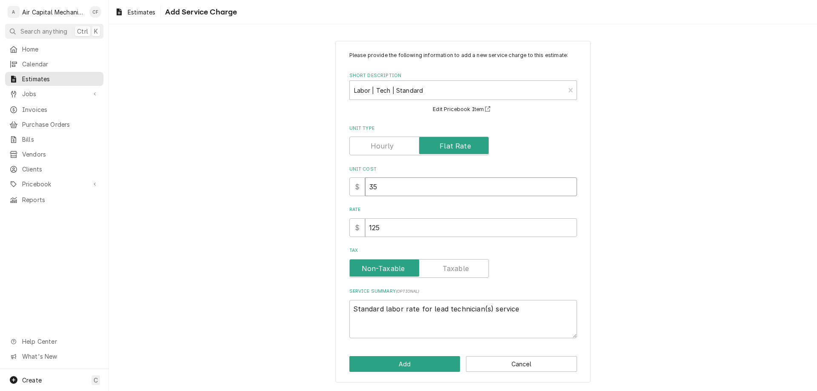
click at [418, 183] on input "35" at bounding box center [471, 186] width 212 height 19
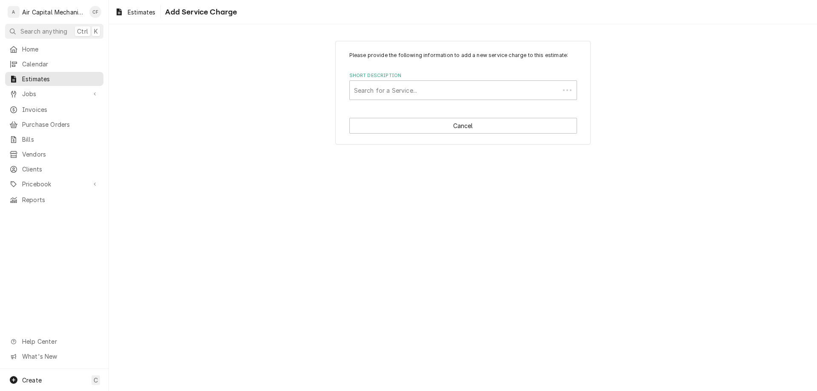
scroll to position [0, 0]
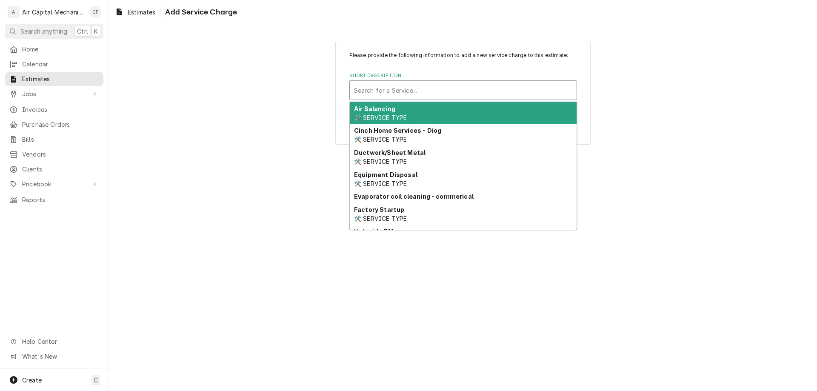
click at [522, 89] on div "Short Description" at bounding box center [463, 90] width 218 height 15
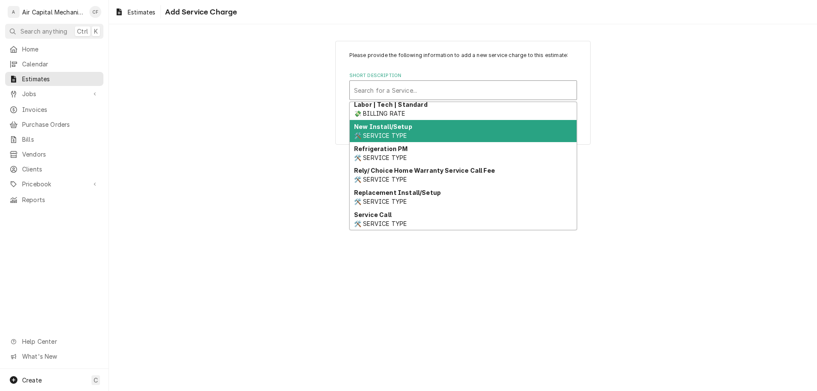
scroll to position [303, 0]
click at [524, 133] on div "New Install/Setup 🛠️ SERVICE TYPE" at bounding box center [463, 131] width 227 height 22
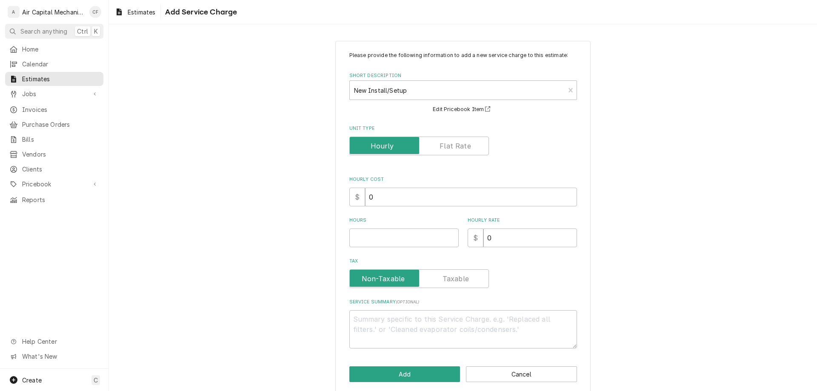
click at [447, 145] on label "Unit Type" at bounding box center [419, 146] width 140 height 19
click at [447, 145] on input "Unit Type" at bounding box center [419, 146] width 132 height 19
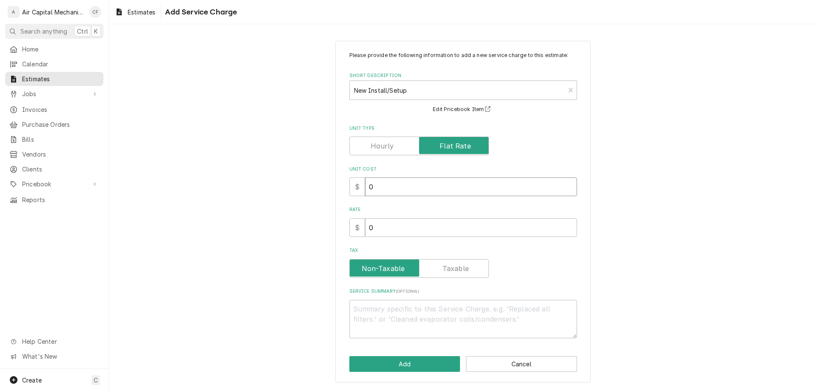
click at [439, 187] on input "0" at bounding box center [471, 186] width 212 height 19
click at [442, 221] on input "0" at bounding box center [471, 227] width 212 height 19
drag, startPoint x: 435, startPoint y: 190, endPoint x: 342, endPoint y: 184, distance: 93.8
click at [342, 184] on div "Please provide the following information to add a new service charge to this es…" at bounding box center [462, 212] width 255 height 342
